Goal: Information Seeking & Learning: Learn about a topic

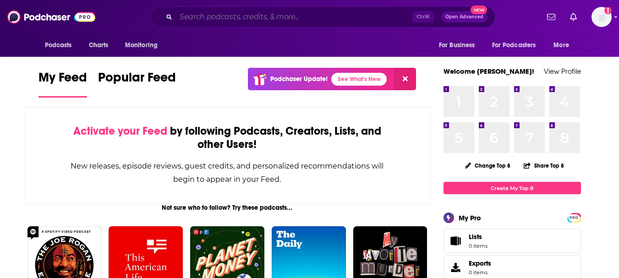
click at [267, 19] on input "Search podcasts, credits, & more..." at bounding box center [294, 17] width 237 height 15
click at [134, 24] on div "Ctrl K Open Advanced New" at bounding box center [323, 16] width 432 height 21
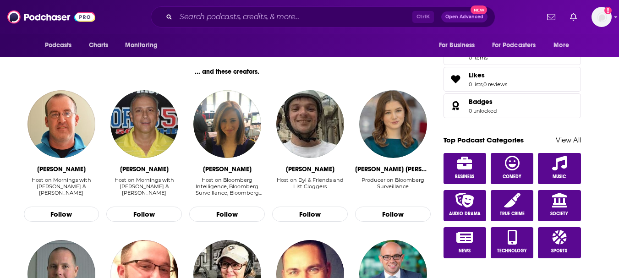
scroll to position [458, 0]
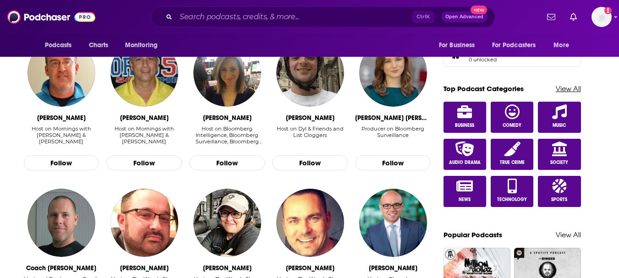
click at [570, 88] on link "View All" at bounding box center [568, 88] width 25 height 9
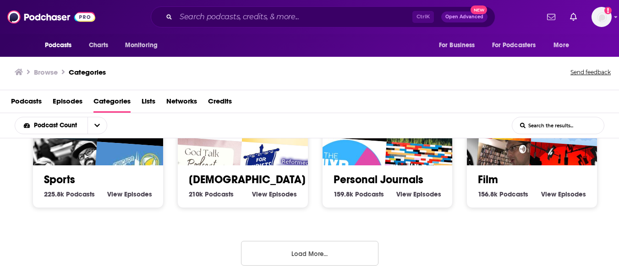
scroll to position [467, 0]
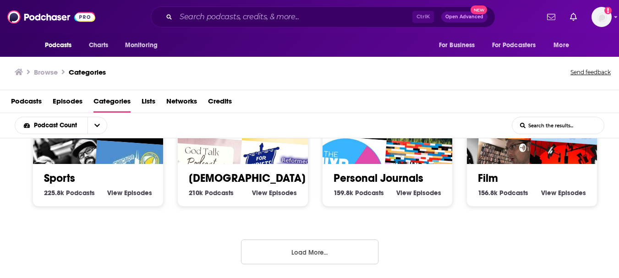
click at [316, 253] on button "Load More..." at bounding box center [310, 252] width 138 height 25
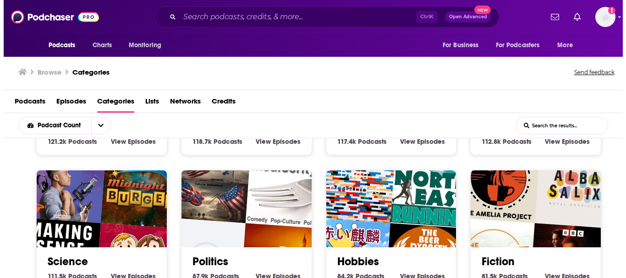
scroll to position [833, 0]
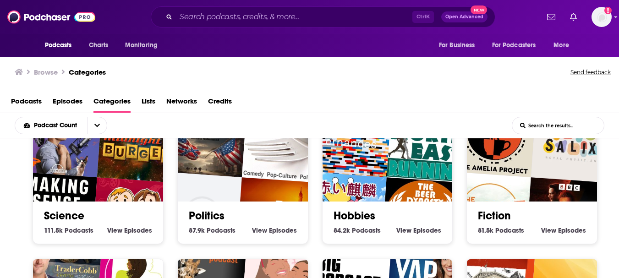
click at [360, 219] on link "Hobbies" at bounding box center [355, 216] width 42 height 14
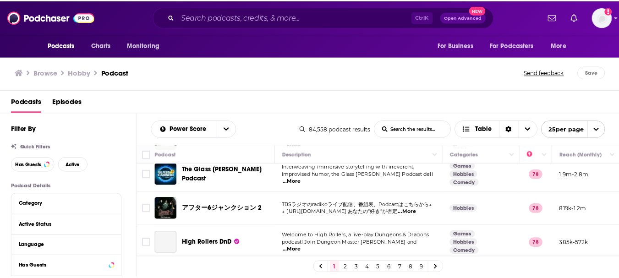
scroll to position [413, 0]
